Goal: Check status: Check status

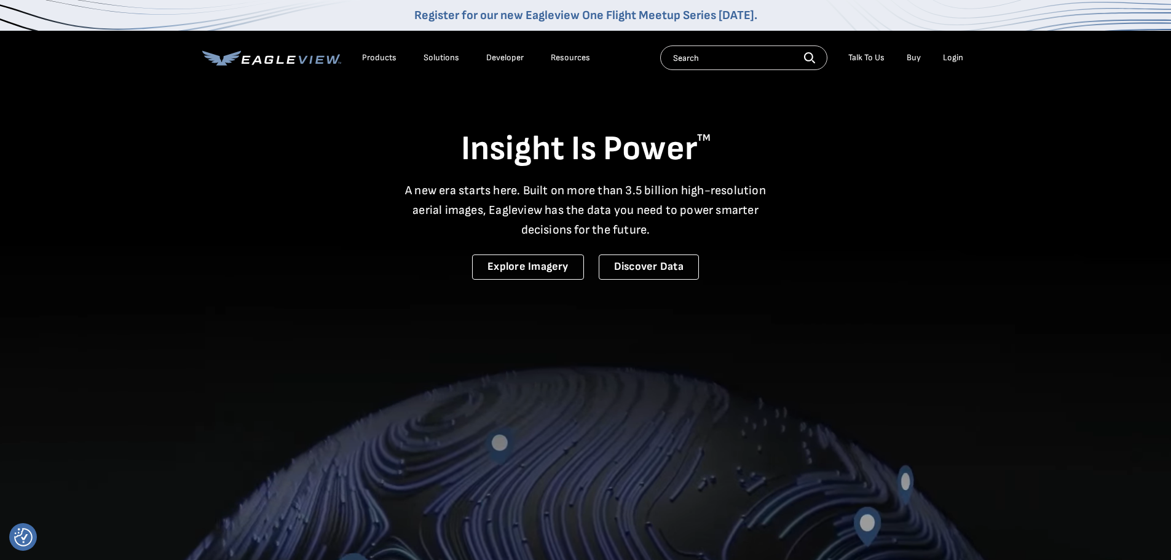
click at [950, 59] on div "Login" at bounding box center [953, 57] width 20 height 11
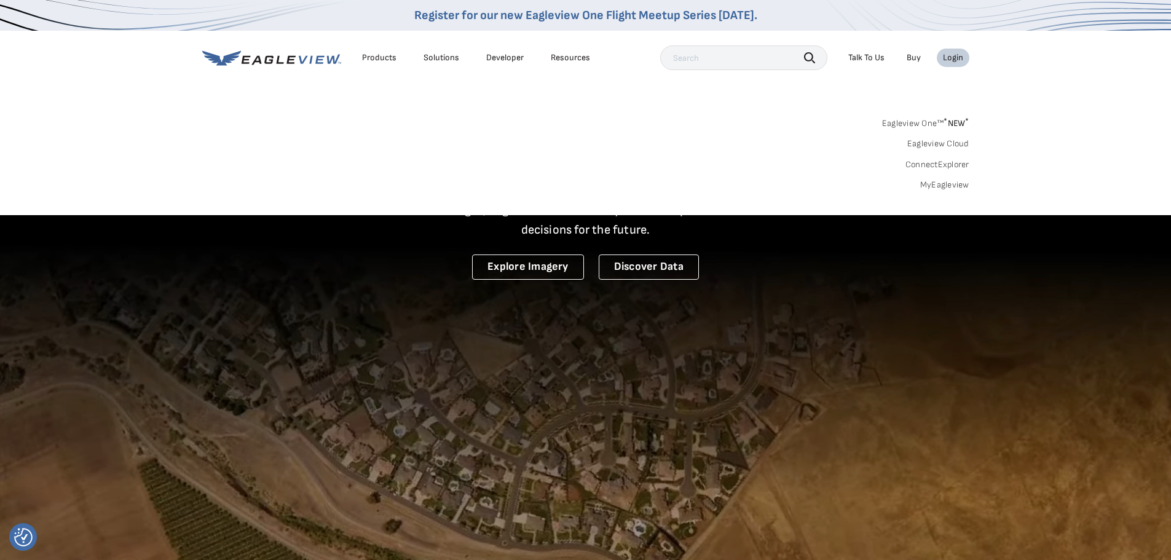
click at [950, 184] on link "MyEagleview" at bounding box center [945, 185] width 49 height 11
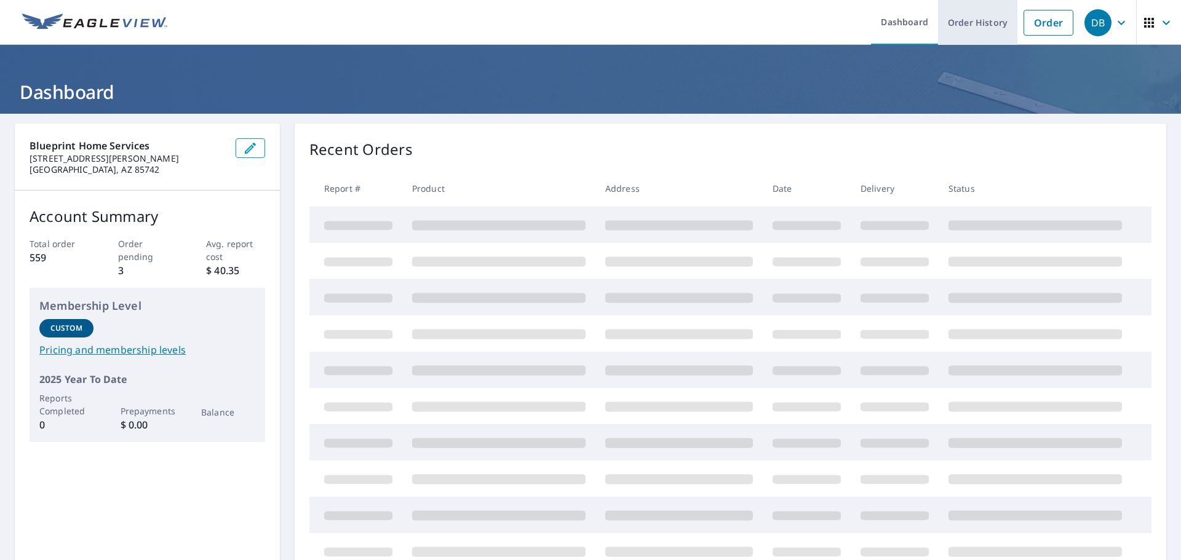
click at [956, 26] on link "Order History" at bounding box center [977, 22] width 79 height 45
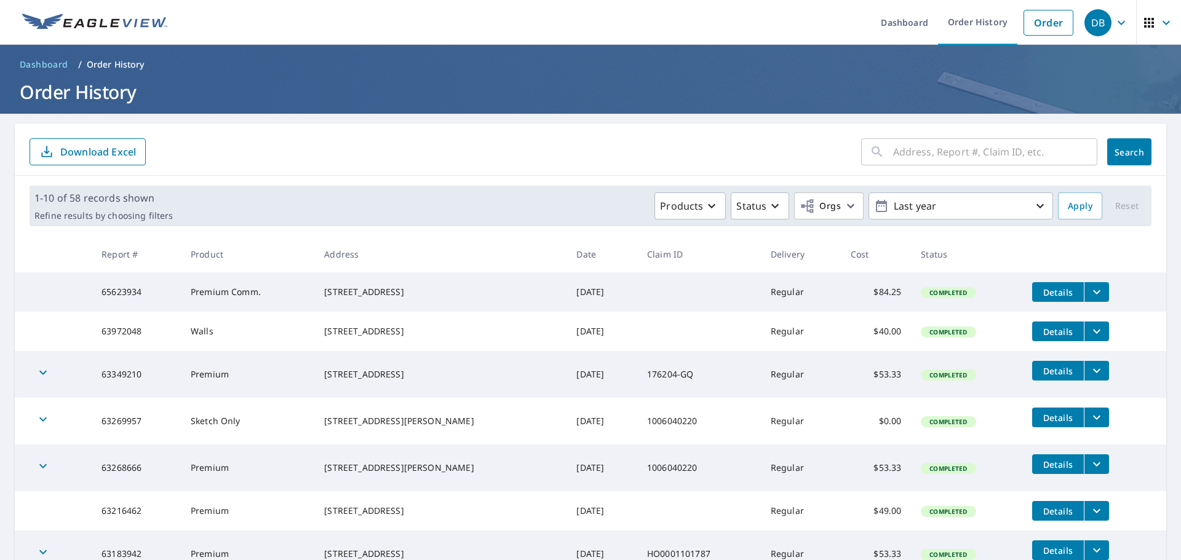
click at [924, 157] on input "text" at bounding box center [995, 152] width 204 height 34
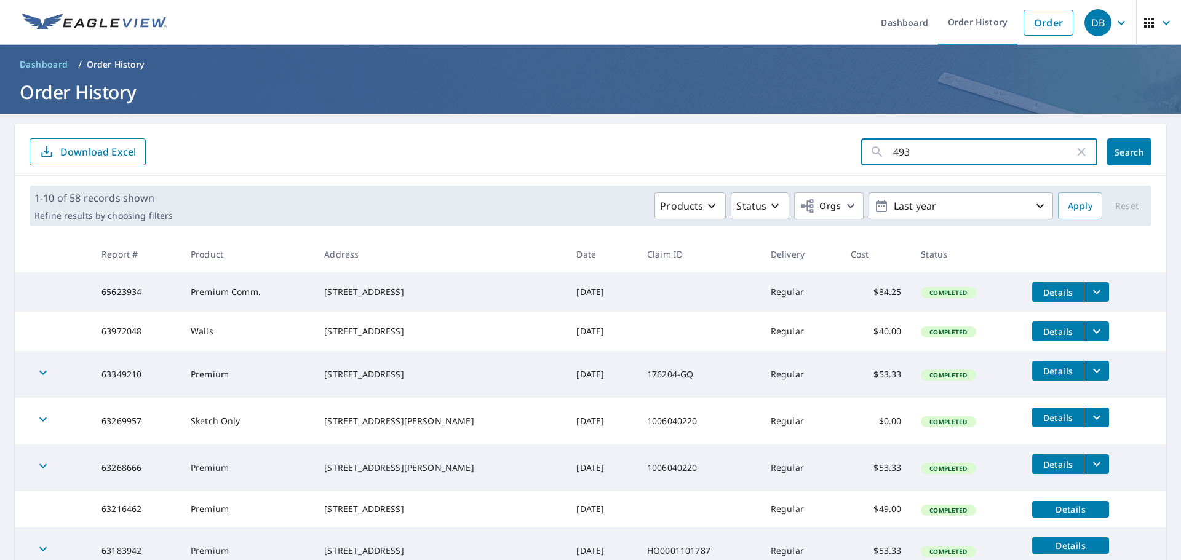
type input "4934"
click button "Search" at bounding box center [1129, 151] width 44 height 27
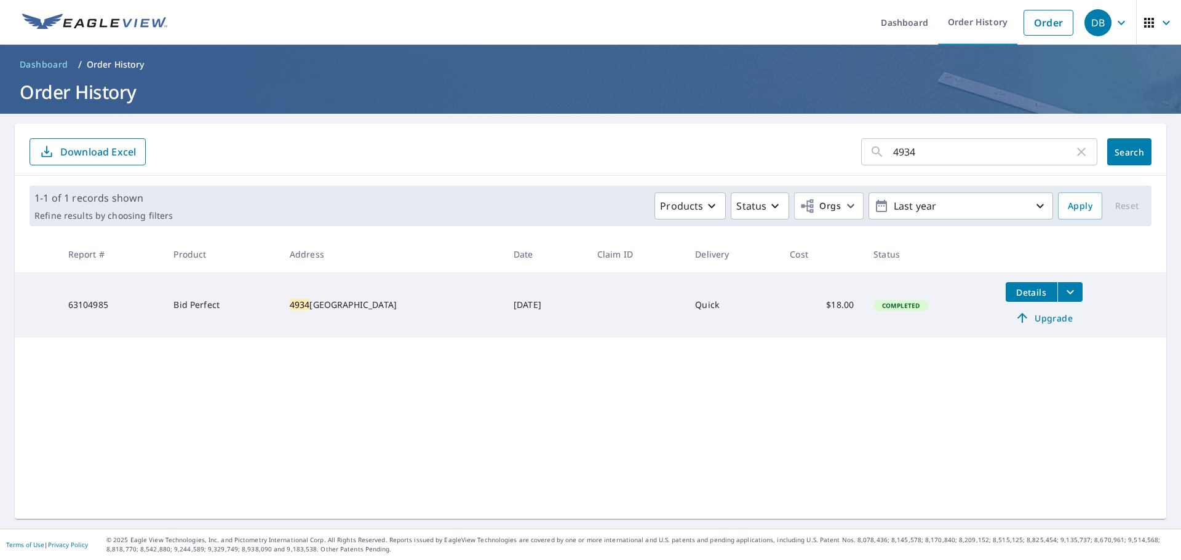
click at [1038, 318] on span "Upgrade" at bounding box center [1044, 318] width 62 height 15
